Goal: Navigation & Orientation: Understand site structure

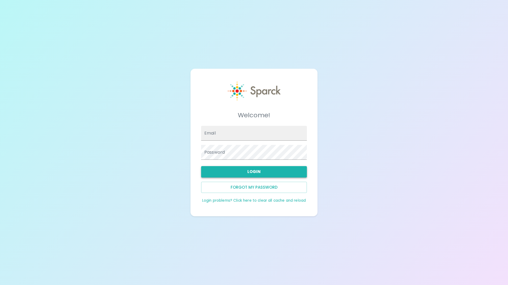
type input "[EMAIL_ADDRESS][DOMAIN_NAME]"
click at [262, 172] on button "Login" at bounding box center [254, 171] width 106 height 11
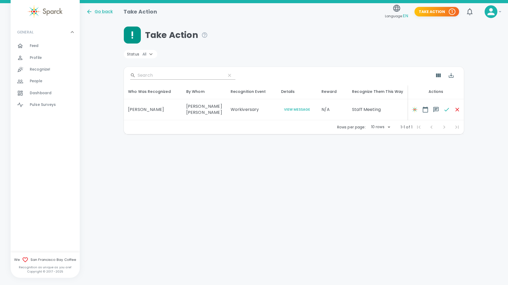
click at [36, 55] on span "Profile 0" at bounding box center [36, 57] width 12 height 7
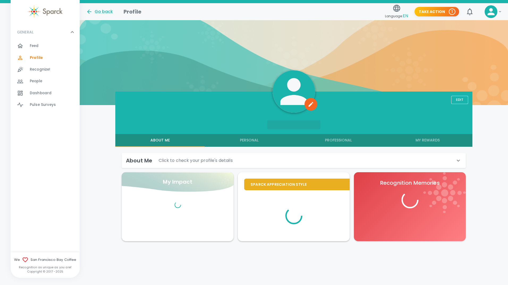
click at [36, 73] on span "Recognize! 0" at bounding box center [40, 69] width 21 height 7
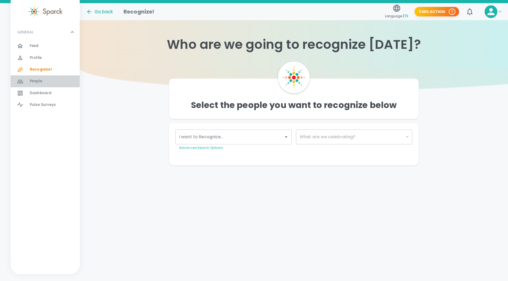
click at [36, 82] on span "People" at bounding box center [36, 81] width 12 height 5
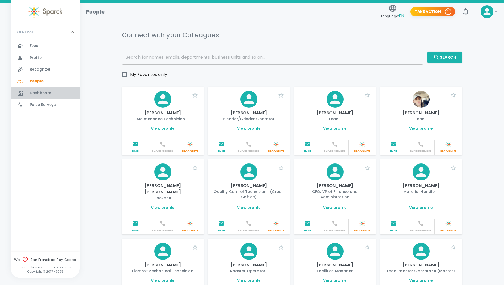
click at [46, 92] on span "Dashboard" at bounding box center [41, 93] width 22 height 5
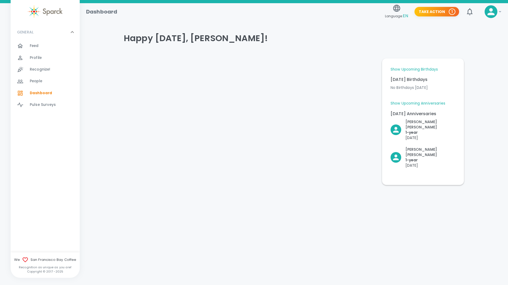
click at [419, 105] on link "Show Upcoming Anniversaries" at bounding box center [418, 103] width 55 height 5
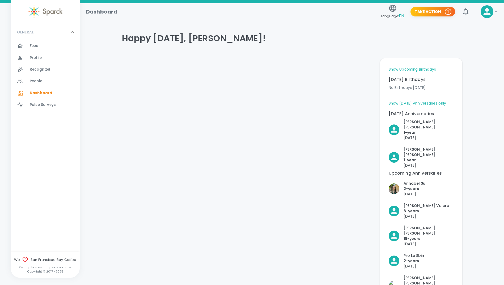
click at [425, 70] on link "Show Upcoming Birthdays" at bounding box center [412, 69] width 47 height 5
